Goal: Find specific page/section: Find specific page/section

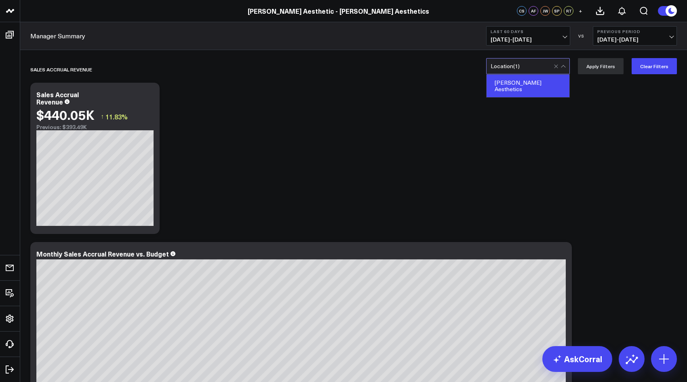
drag, startPoint x: 433, startPoint y: 96, endPoint x: 417, endPoint y: 91, distance: 17.3
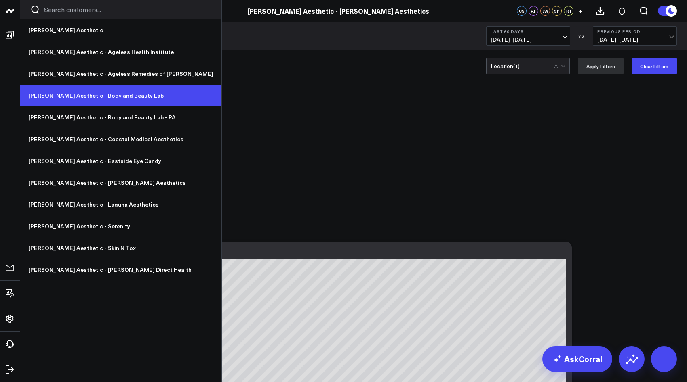
click at [121, 98] on link "[PERSON_NAME] Aesthetic - Body and Beauty Lab" at bounding box center [120, 96] width 201 height 22
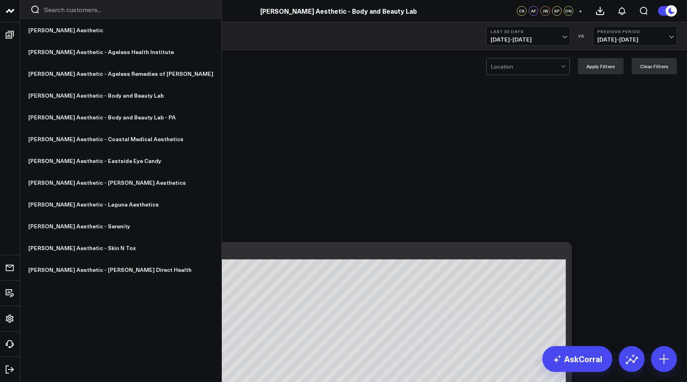
click at [5, 7] on icon at bounding box center [10, 11] width 10 height 10
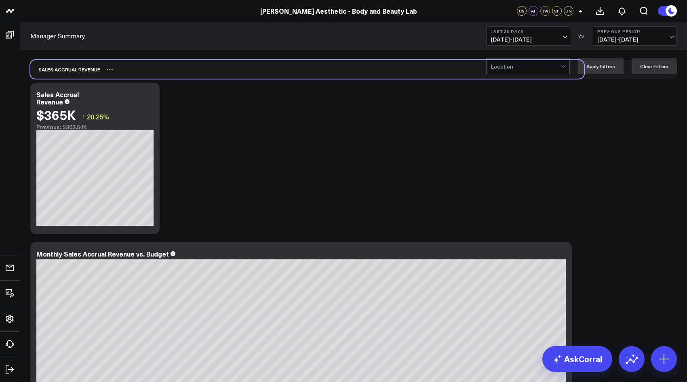
click at [533, 76] on div "Sales Accrual Revenue" at bounding box center [306, 69] width 553 height 19
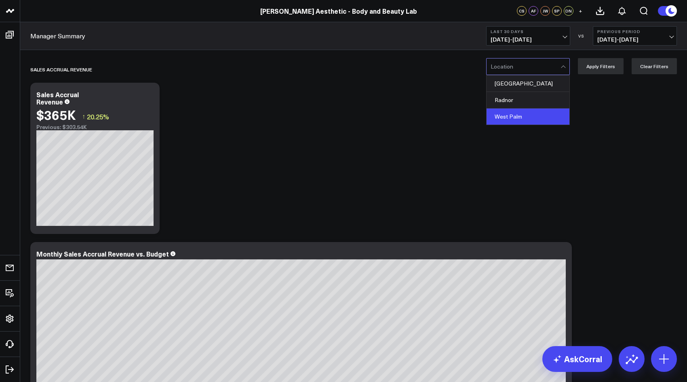
click at [544, 116] on div "West Palm" at bounding box center [527, 117] width 83 height 16
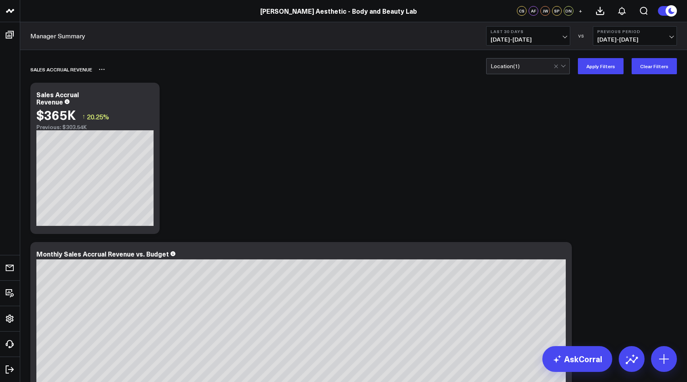
click at [536, 75] on div "Sales Accrual Revenue" at bounding box center [306, 69] width 553 height 19
click at [614, 68] on button "Apply Filters" at bounding box center [601, 66] width 46 height 16
